Goal: Information Seeking & Learning: Check status

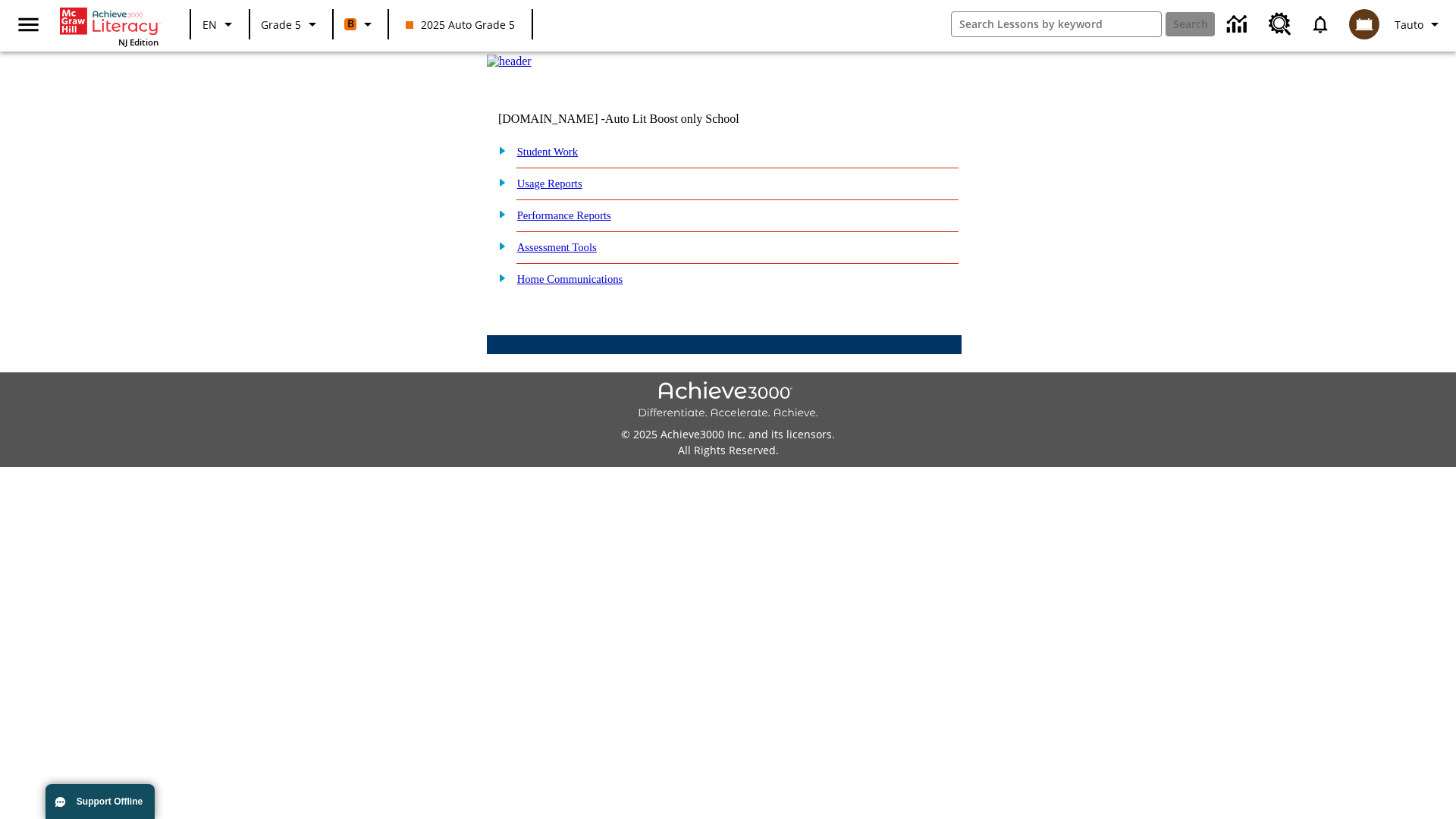
click at [580, 222] on link "Performance Reports" at bounding box center [564, 215] width 94 height 12
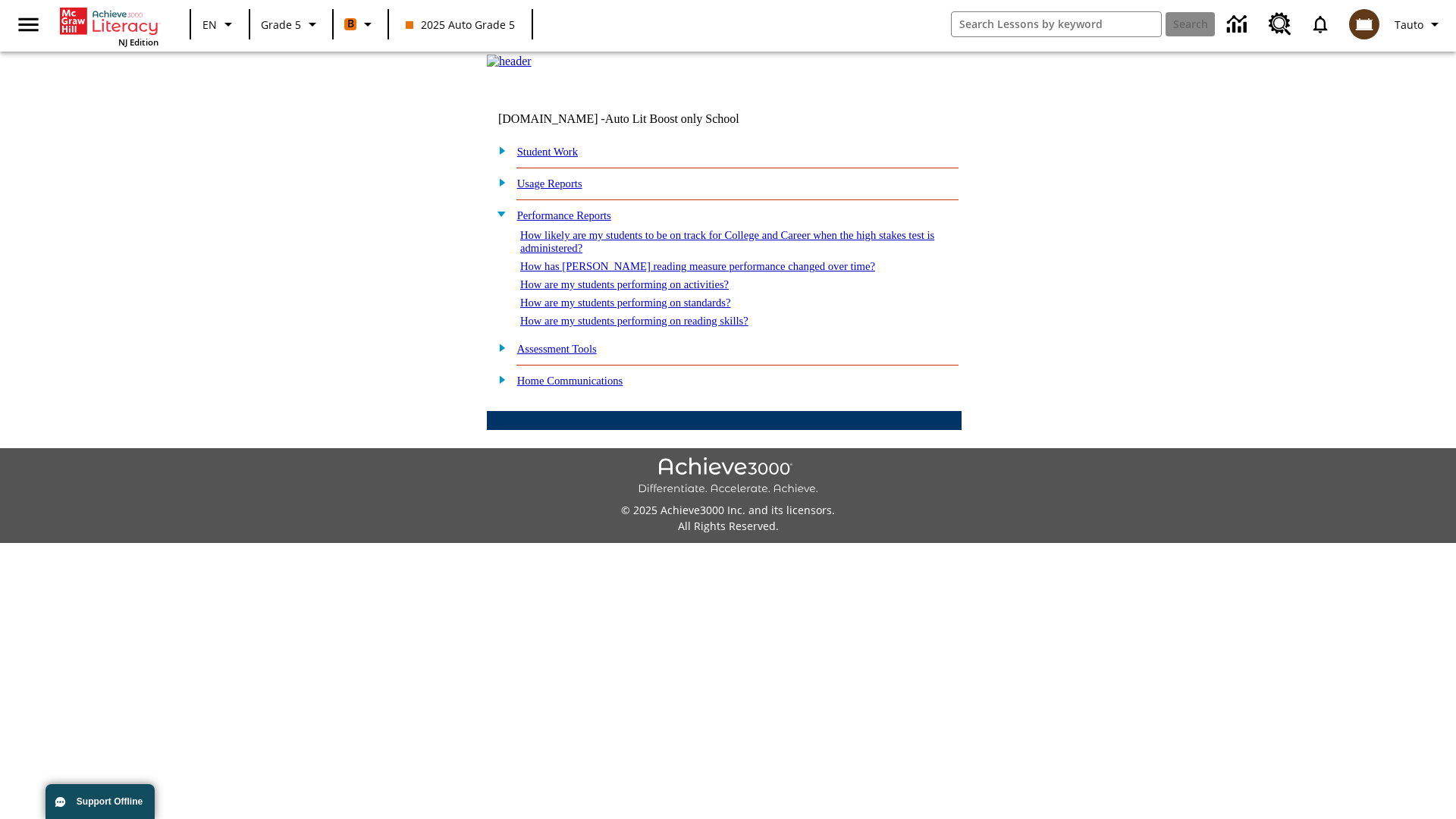
click at [690, 272] on link "How has [PERSON_NAME] reading measure performance changed over time?" at bounding box center [697, 266] width 355 height 12
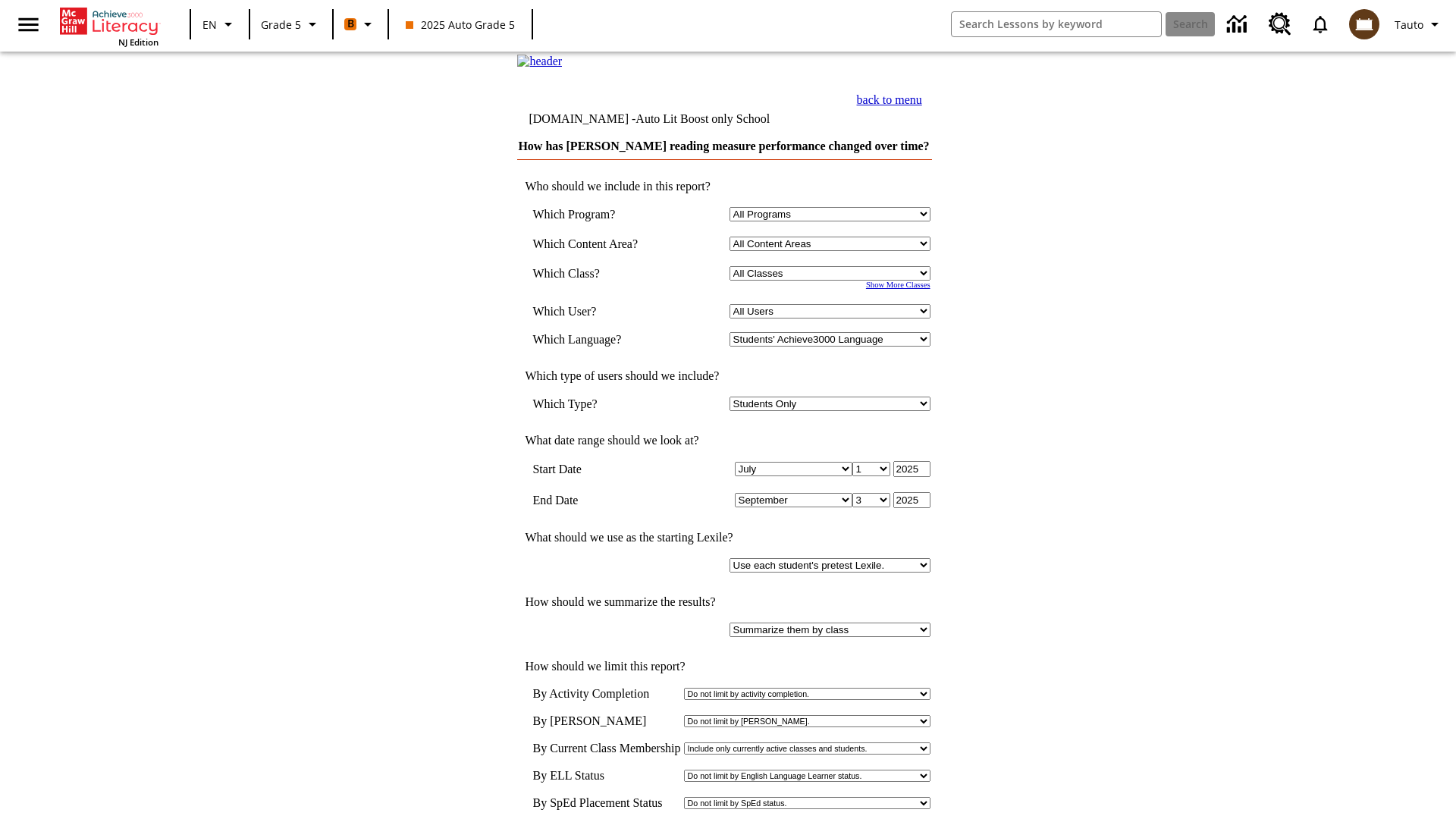
select select "11133131"
